Goal: Information Seeking & Learning: Learn about a topic

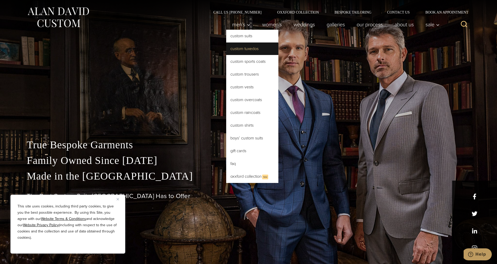
click at [238, 48] on link "Custom Tuxedos" at bounding box center [252, 48] width 52 height 13
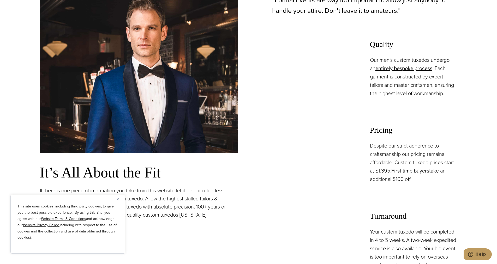
scroll to position [443, 0]
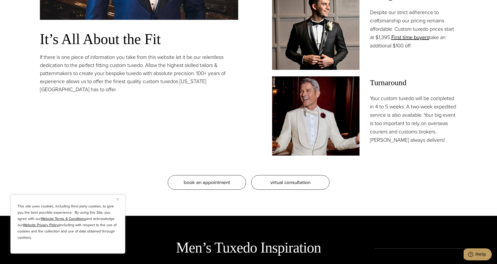
drag, startPoint x: 409, startPoint y: 158, endPoint x: 414, endPoint y: 87, distance: 71.3
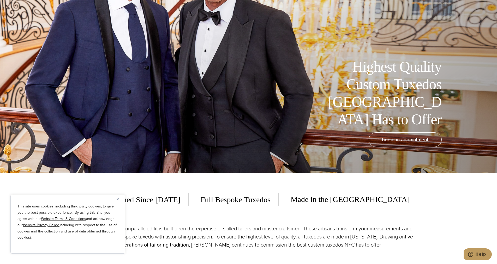
scroll to position [0, 0]
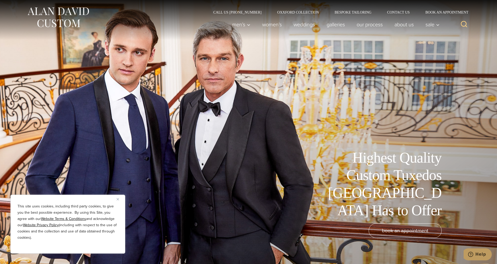
drag, startPoint x: 418, startPoint y: 86, endPoint x: 422, endPoint y: 64, distance: 22.2
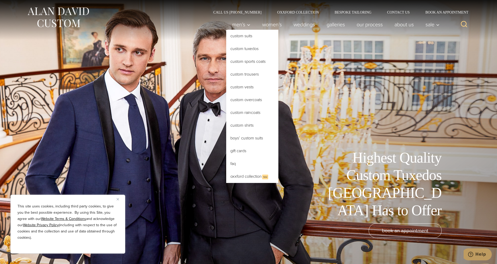
click at [237, 50] on link "Custom Tuxedos" at bounding box center [252, 48] width 52 height 13
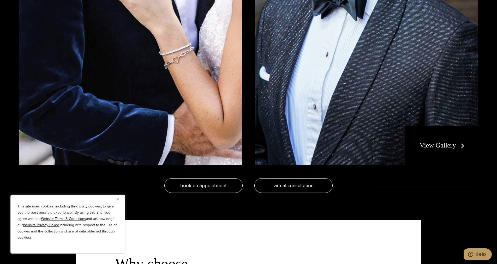
scroll to position [1225, 0]
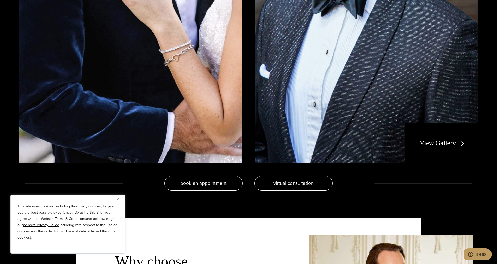
click at [449, 144] on link "View Gallery" at bounding box center [442, 143] width 47 height 8
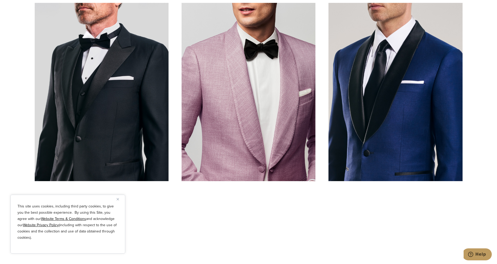
scroll to position [261, 0]
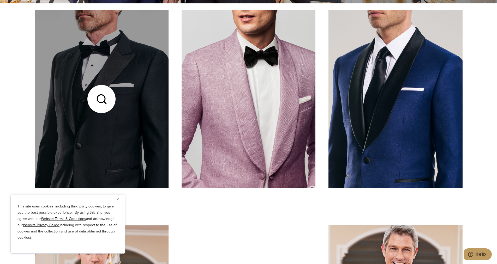
click at [108, 113] on link at bounding box center [102, 99] width 134 height 178
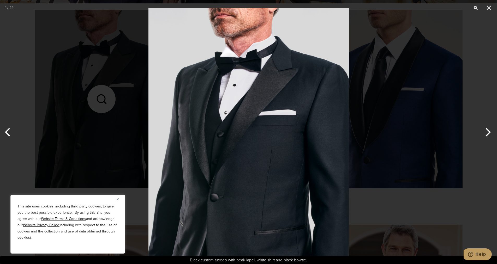
click at [431, 217] on div at bounding box center [248, 132] width 497 height 264
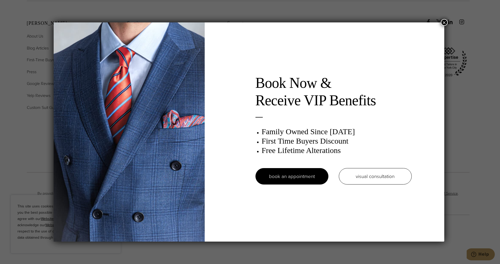
scroll to position [0, 0]
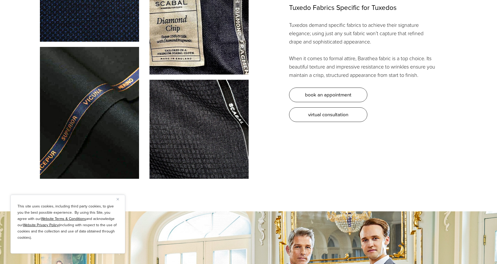
scroll to position [1225, 0]
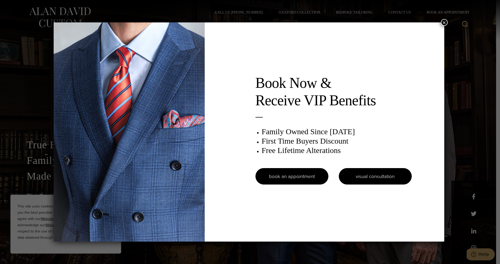
click at [372, 175] on link "visual consultation" at bounding box center [375, 176] width 73 height 16
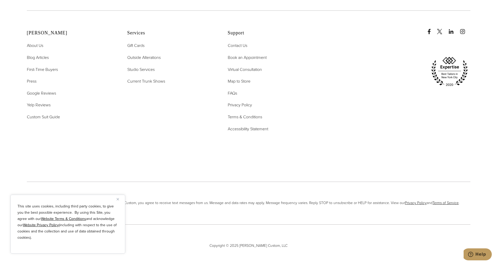
scroll to position [1368, 0]
click at [43, 65] on span "First-Time Buyers" at bounding box center [42, 68] width 31 height 6
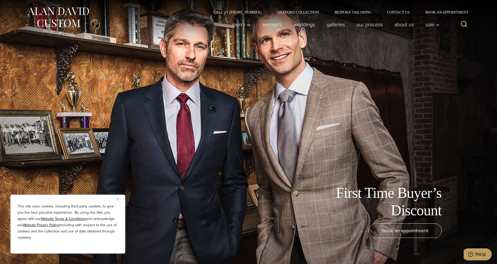
drag, startPoint x: 319, startPoint y: 211, endPoint x: 154, endPoint y: 46, distance: 233.3
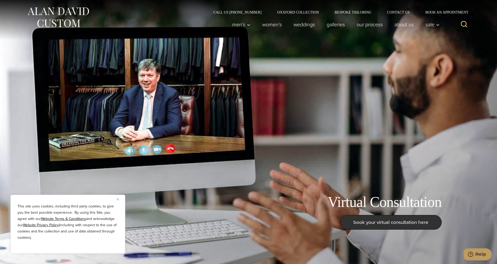
drag, startPoint x: 198, startPoint y: 189, endPoint x: 195, endPoint y: 107, distance: 82.7
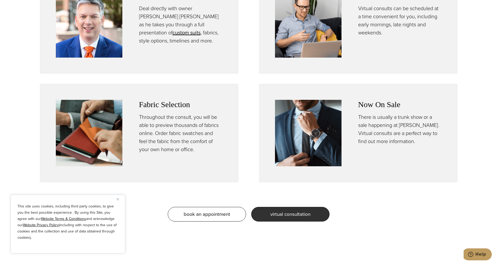
scroll to position [339, 0]
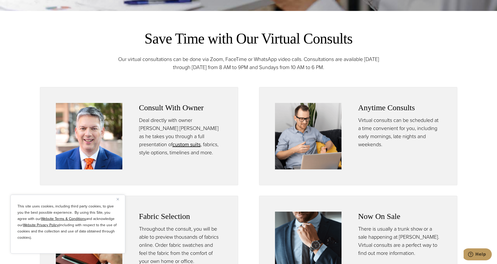
drag, startPoint x: 238, startPoint y: 121, endPoint x: 242, endPoint y: 93, distance: 28.4
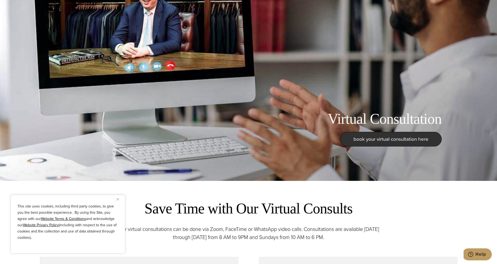
scroll to position [0, 0]
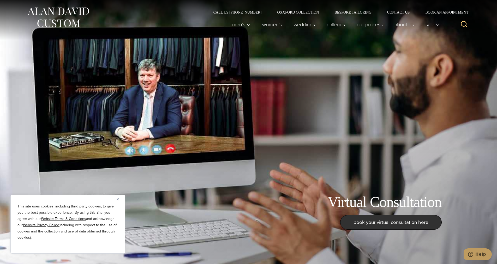
drag, startPoint x: 260, startPoint y: 91, endPoint x: 259, endPoint y: 42, distance: 49.3
click at [301, 24] on link "weddings" at bounding box center [303, 24] width 33 height 10
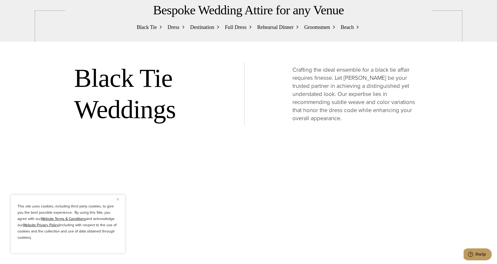
scroll to position [573, 0]
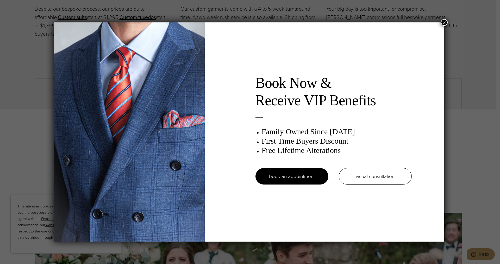
click at [446, 22] on button "×" at bounding box center [444, 22] width 7 height 7
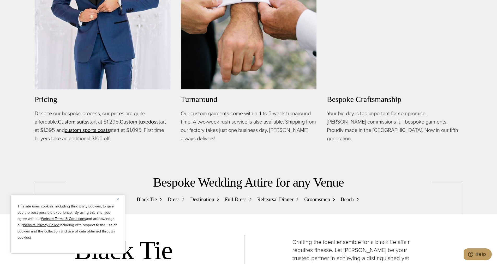
scroll to position [469, 0]
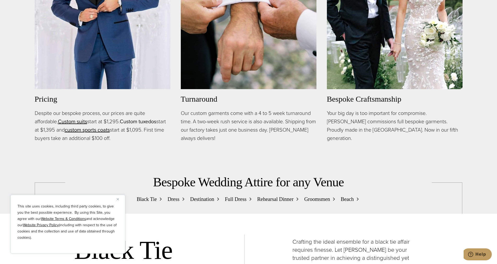
click at [142, 123] on link "Custom tuxedos" at bounding box center [138, 122] width 36 height 8
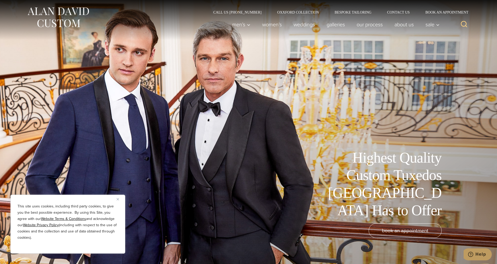
drag, startPoint x: 155, startPoint y: 141, endPoint x: 160, endPoint y: 58, distance: 83.3
